Goal: Contribute content: Add original content to the website for others to see

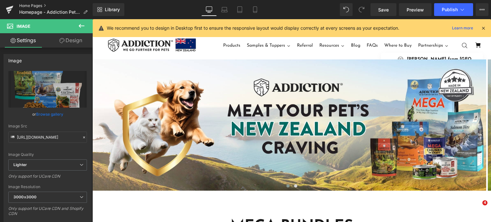
click at [32, 4] on link "Home Pages" at bounding box center [56, 5] width 74 height 5
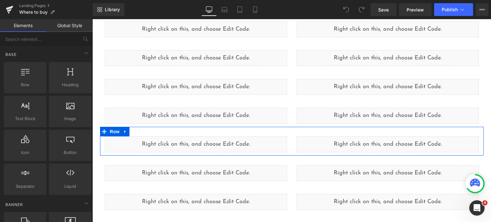
scroll to position [360, 0]
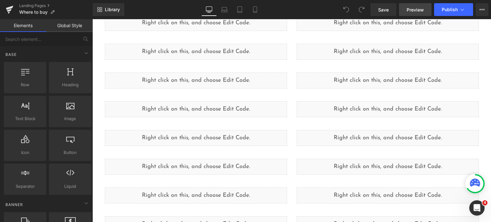
click at [408, 6] on span "Preview" at bounding box center [415, 9] width 17 height 7
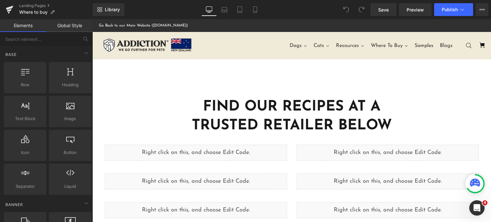
scroll to position [10, 0]
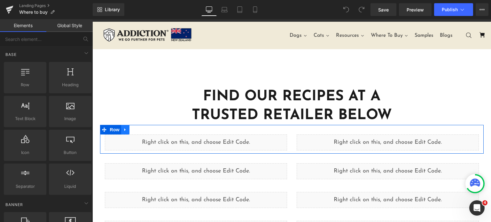
click at [121, 128] on link at bounding box center [125, 130] width 8 height 10
click at [131, 129] on icon at bounding box center [133, 130] width 4 height 4
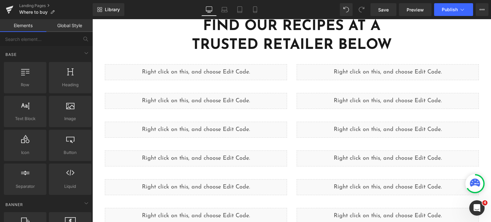
scroll to position [52, 0]
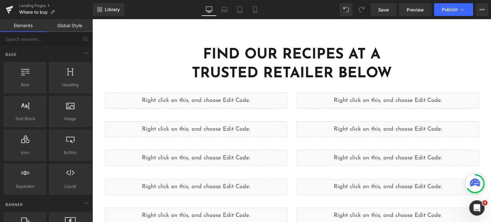
click at [212, 103] on div "Liquid" at bounding box center [196, 101] width 182 height 16
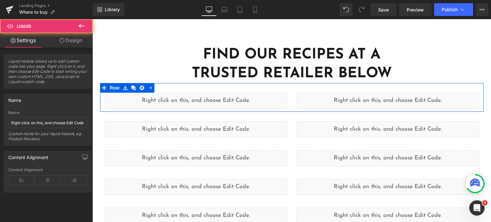
click at [203, 97] on div "Liquid" at bounding box center [196, 101] width 182 height 16
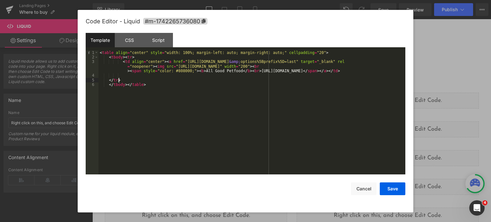
click at [216, 78] on div "< table align = "center" style = "width: 100%; margin-left: auto; margin-right:…" at bounding box center [251, 118] width 307 height 134
click at [208, 71] on div "< table align = "center" style = "width: 100%; margin-left: auto; margin-right:…" at bounding box center [251, 118] width 307 height 134
click at [173, 65] on div "< table align = "center" style = "width: 100%; margin-left: auto; margin-right:…" at bounding box center [251, 118] width 307 height 134
click at [338, 61] on div "< table align = "center" style = "width: 100%; margin-left: auto; margin-right:…" at bounding box center [251, 118] width 307 height 134
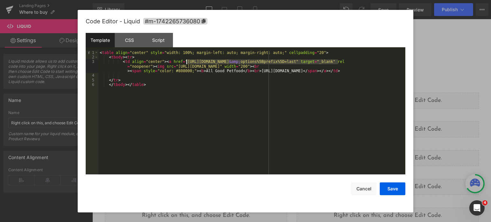
click at [186, 63] on div "< table align = "center" style = "width: 100%; margin-left: auto; margin-right:…" at bounding box center [251, 118] width 307 height 134
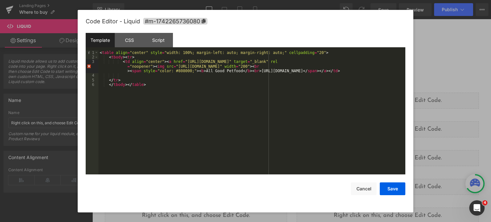
click at [200, 70] on div "< table align = "center" style = "width: 100%; margin-left: auto; margin-right:…" at bounding box center [251, 118] width 307 height 134
click at [244, 71] on div "< table align = "center" style = "width: 100%; margin-left: auto; margin-right:…" at bounding box center [251, 118] width 307 height 134
click at [302, 70] on div "< table align = "center" style = "width: 100%; margin-left: auto; margin-right:…" at bounding box center [251, 118] width 307 height 134
click at [388, 189] on button "Save" at bounding box center [393, 189] width 26 height 13
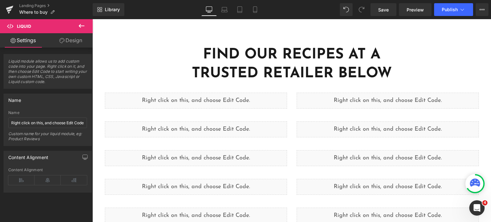
click at [83, 28] on icon at bounding box center [82, 26] width 8 height 8
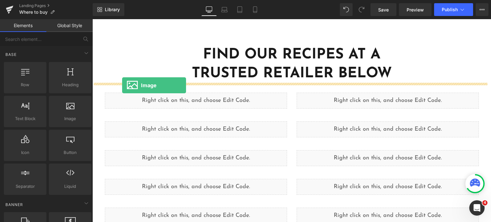
drag, startPoint x: 161, startPoint y: 125, endPoint x: 122, endPoint y: 85, distance: 56.1
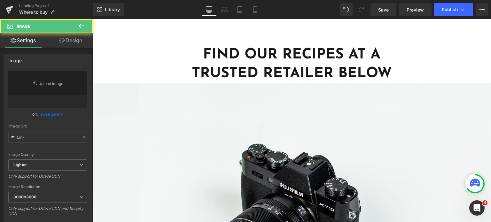
type input "//d1um8515vdn9kb.cloudfront.net/images/parallax.jpg"
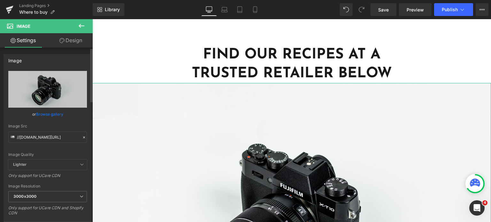
click at [50, 111] on link "Browse gallery" at bounding box center [49, 114] width 27 height 11
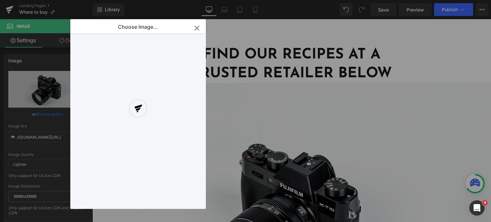
click at [38, 0] on div "Image You are previewing how the will restyle your page. You can not edit Eleme…" at bounding box center [245, 0] width 491 height 0
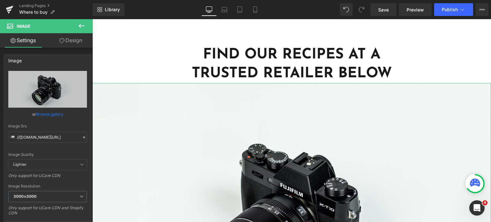
click at [0, 0] on icon "Replace Image" at bounding box center [0, 0] width 0 height 0
type input "C:\fakepath\pwhouse.svg"
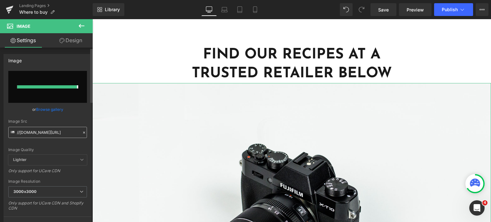
type input "https://ucarecdn.com/140913e9-dc68-4b69-8eaf-4cfb57a50417/pwhouse.svg"
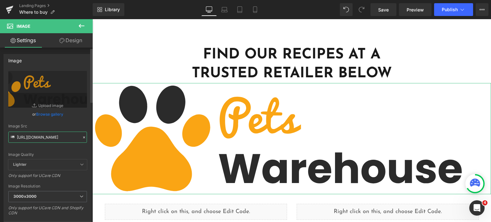
click at [50, 132] on input "https://ucarecdn.com/140913e9-dc68-4b69-8eaf-4cfb57a50417/pwhouse.svg" at bounding box center [47, 137] width 79 height 11
click at [299, 139] on icon at bounding box center [299, 139] width 1 height 2
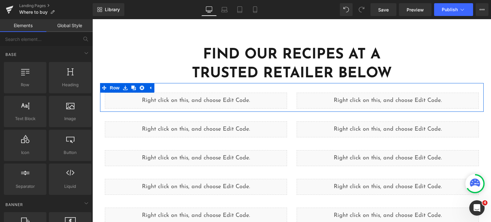
click at [201, 98] on div "Liquid" at bounding box center [196, 101] width 182 height 16
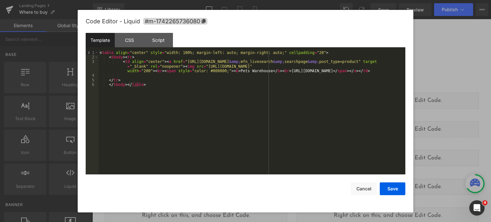
click at [201, 67] on div "< table align = "center" style = "width: 100%; margin-left: auto; margin-right:…" at bounding box center [251, 118] width 307 height 134
click at [390, 65] on div "< table align = "center" style = "width: 100%; margin-left: auto; margin-right:…" at bounding box center [251, 118] width 307 height 134
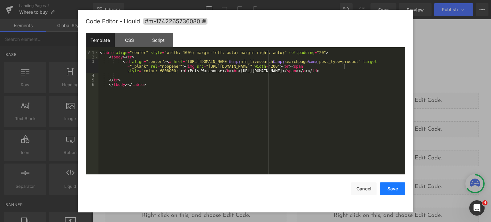
click at [390, 190] on button "Save" at bounding box center [393, 189] width 26 height 13
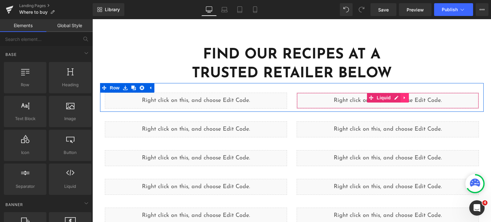
click at [403, 97] on icon at bounding box center [405, 98] width 4 height 5
click at [407, 98] on icon at bounding box center [409, 98] width 4 height 5
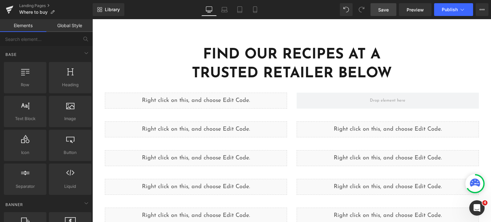
click at [381, 11] on span "Save" at bounding box center [383, 9] width 11 height 7
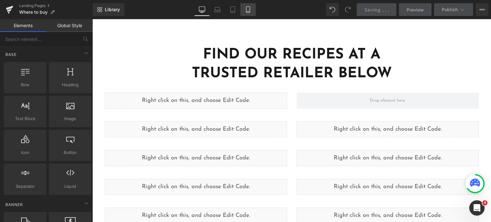
click at [251, 10] on icon at bounding box center [248, 9] width 6 height 6
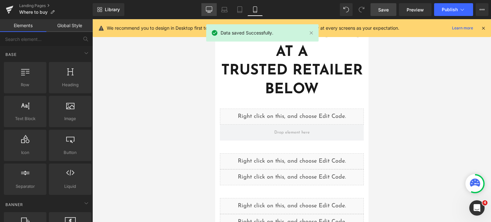
click at [211, 10] on icon at bounding box center [209, 9] width 6 height 6
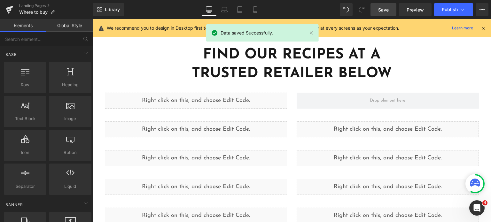
scroll to position [116, 0]
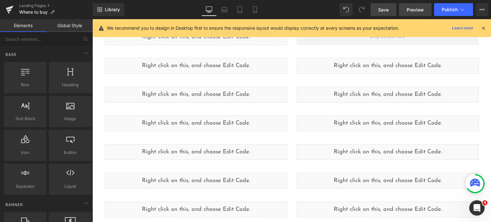
click at [414, 9] on span "Preview" at bounding box center [415, 9] width 17 height 7
click at [378, 16] on div "Library Desktop Desktop Laptop Tablet Mobile Save Preview Publish Scheduled Vie…" at bounding box center [292, 9] width 398 height 19
click at [454, 9] on span "Publish" at bounding box center [450, 9] width 16 height 5
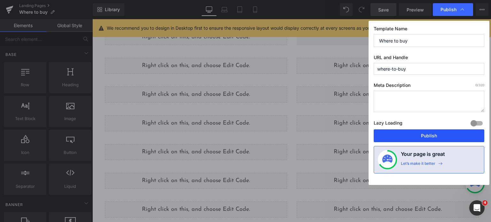
click at [400, 140] on button "Publish" at bounding box center [429, 136] width 111 height 13
